Goal: Transaction & Acquisition: Register for event/course

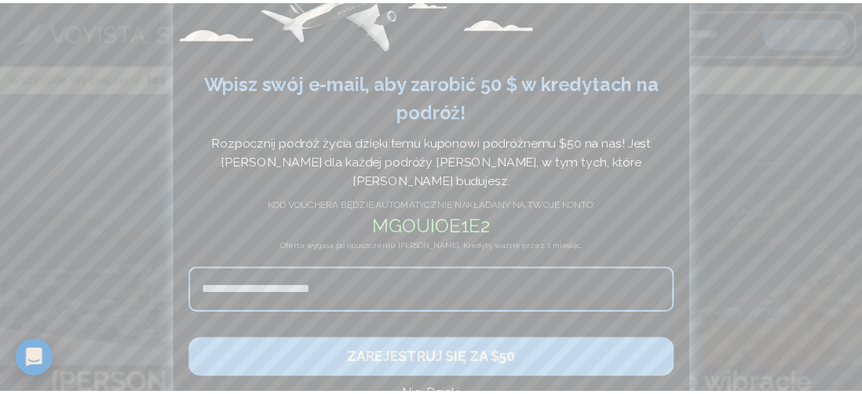
scroll to position [94, 0]
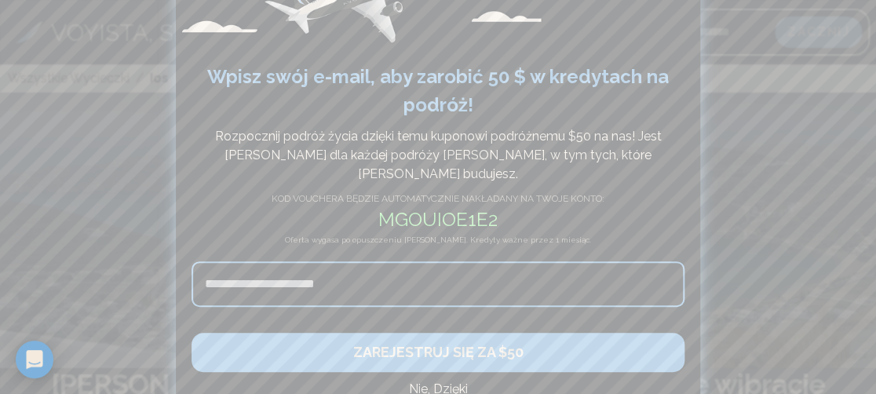
click at [369, 263] on input at bounding box center [438, 284] width 493 height 46
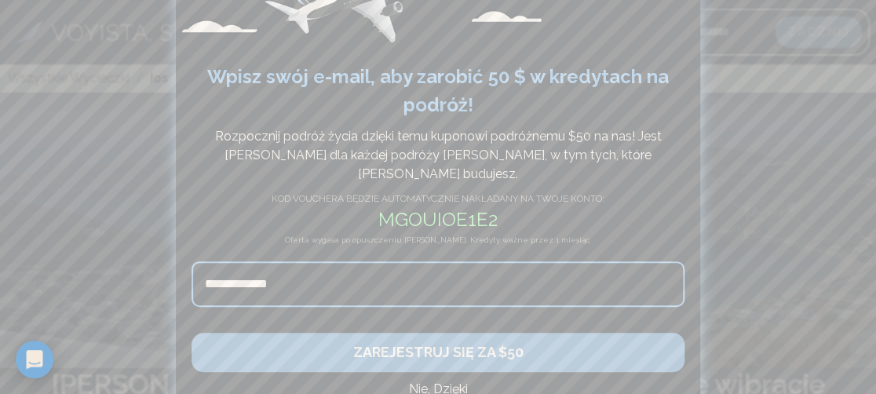
type input "**********"
click at [516, 333] on button "ZAREJESTRUJ SIĘ ZA $50" at bounding box center [438, 352] width 493 height 39
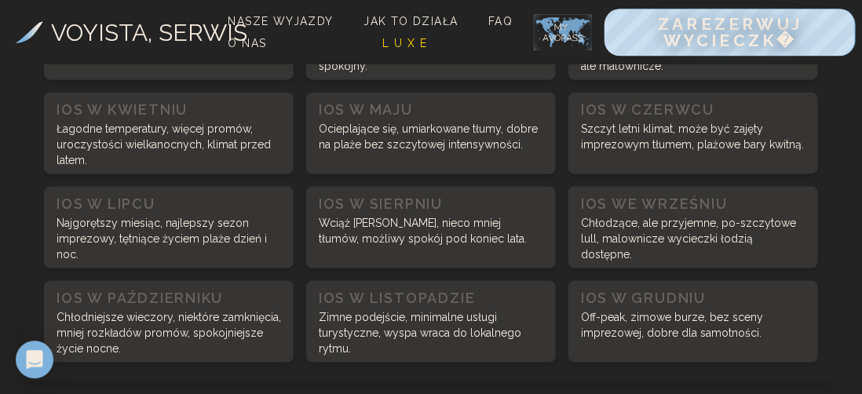
scroll to position [727, 0]
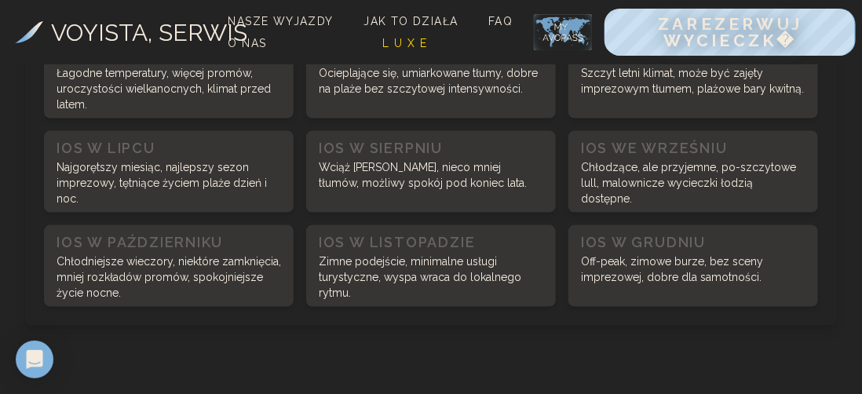
click at [411, 282] on p "Zimne podejście, minimalne usługi turystyczne, wyspa wraca do lokalnego rytmu." at bounding box center [431, 277] width 225 height 47
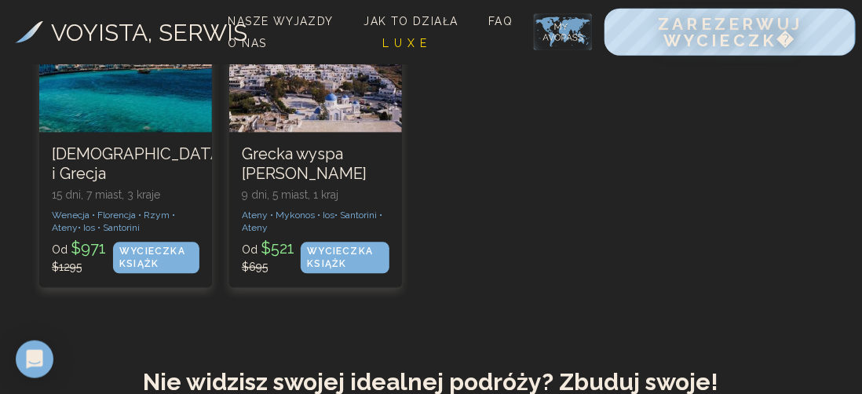
scroll to position [1211, 0]
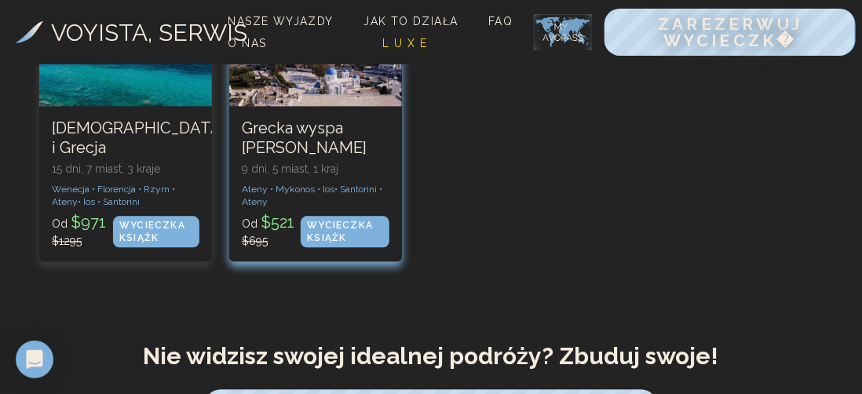
click at [340, 233] on div "WYCIECZKA KSIĄŻK" at bounding box center [345, 231] width 89 height 31
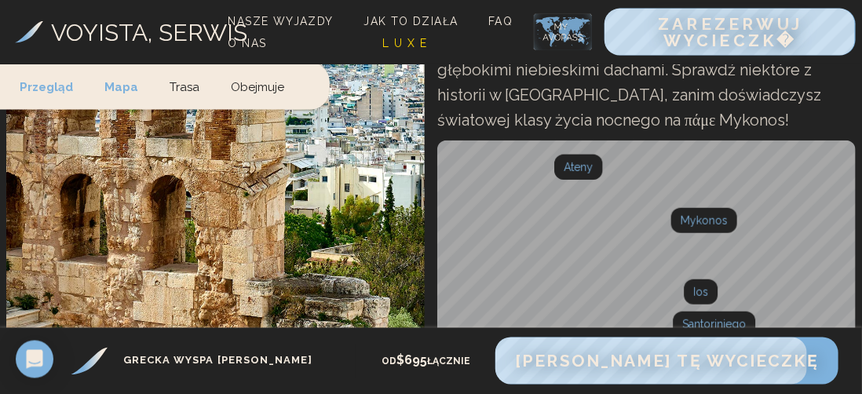
scroll to position [323, 0]
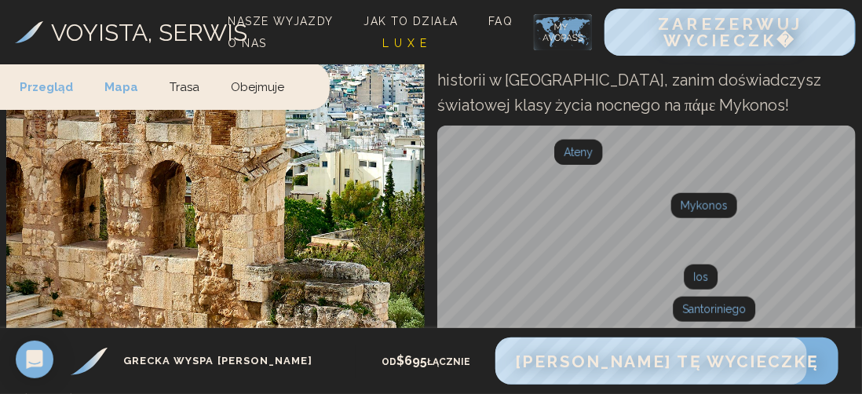
click at [254, 89] on link "Obejmuje" at bounding box center [257, 86] width 85 height 46
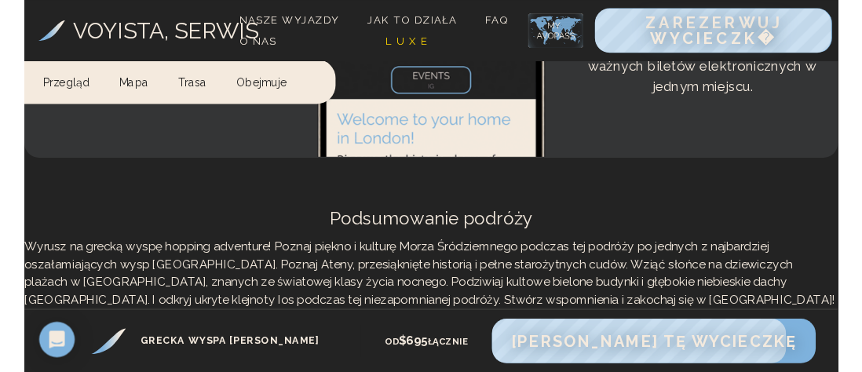
scroll to position [6597, 0]
